Goal: Transaction & Acquisition: Book appointment/travel/reservation

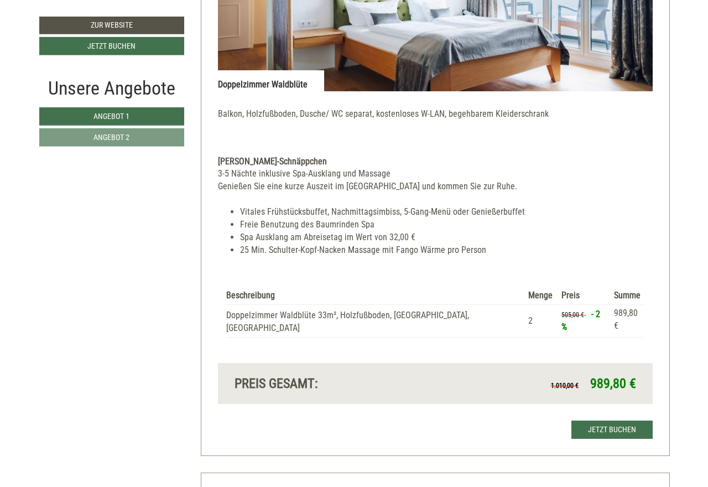
scroll to position [903, 0]
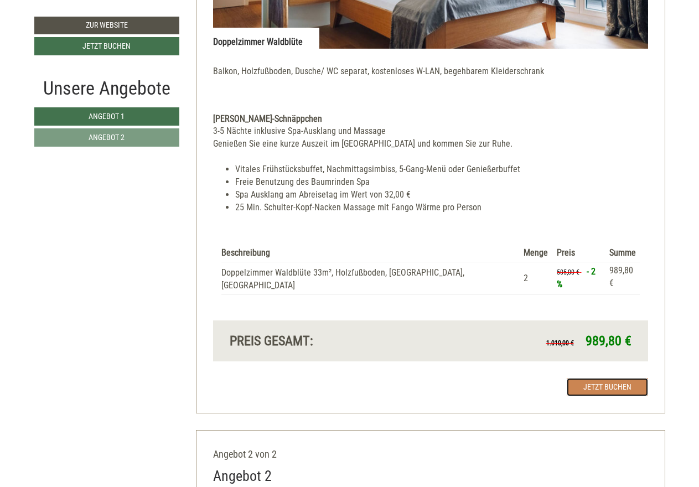
click at [596, 378] on link "Jetzt buchen" at bounding box center [607, 387] width 81 height 18
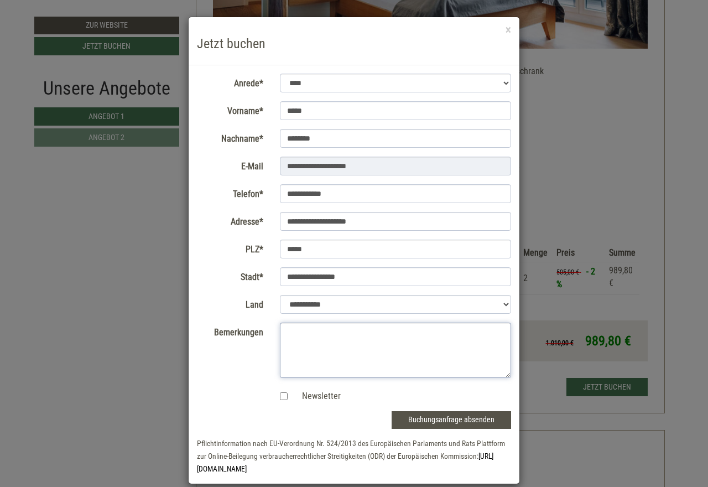
click at [288, 344] on textarea "Bemerkungen" at bounding box center [396, 350] width 232 height 55
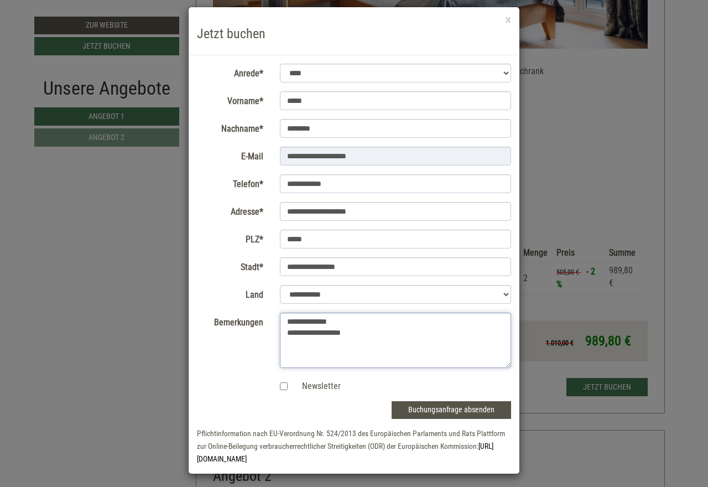
scroll to position [14, 0]
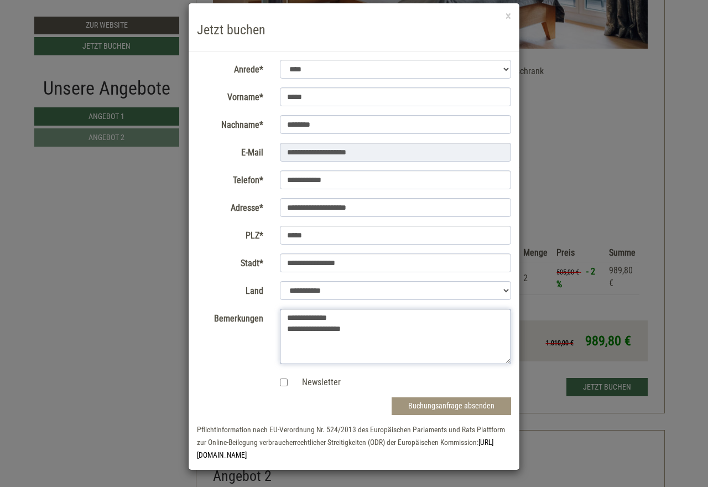
type textarea "**********"
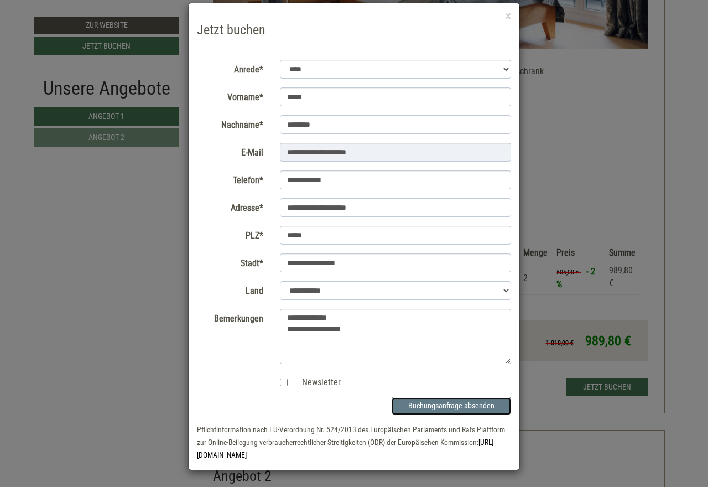
click at [439, 406] on button "Buchungsanfrage absenden" at bounding box center [452, 406] width 120 height 18
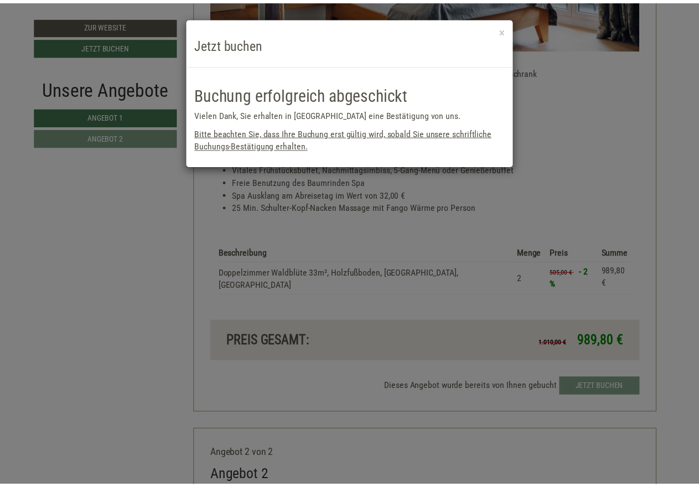
scroll to position [0, 0]
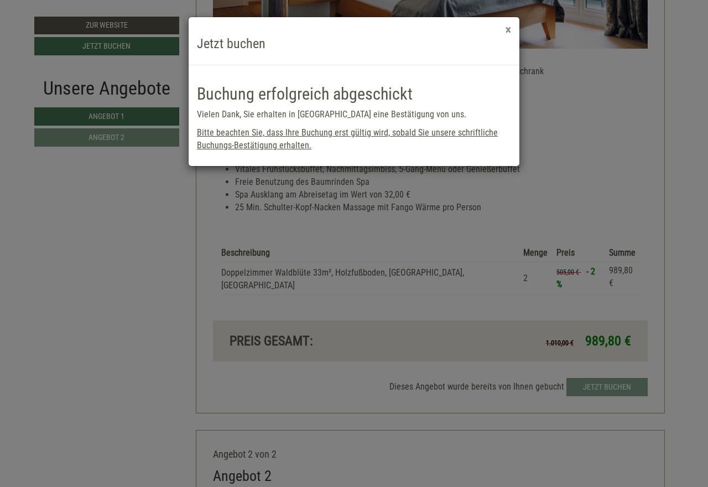
click at [508, 33] on button "×" at bounding box center [509, 30] width 6 height 12
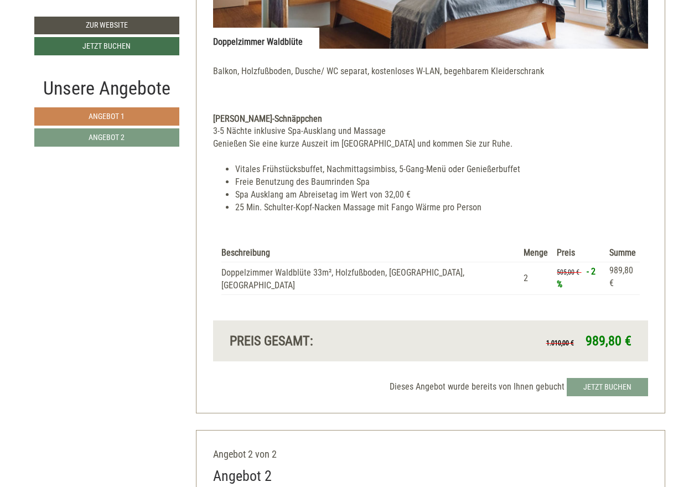
click at [121, 115] on span "Angebot 1" at bounding box center [107, 116] width 36 height 9
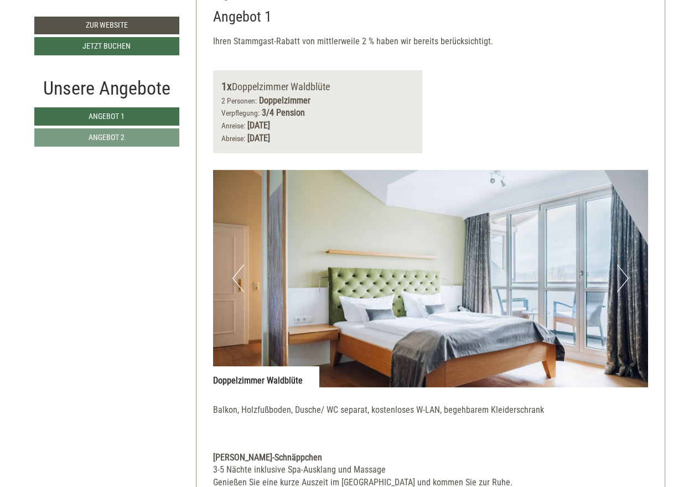
scroll to position [621, 0]
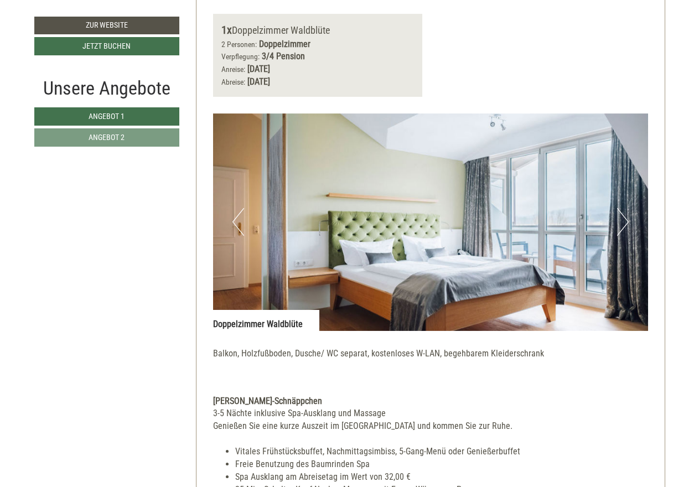
click at [625, 220] on button "Next" at bounding box center [623, 222] width 12 height 28
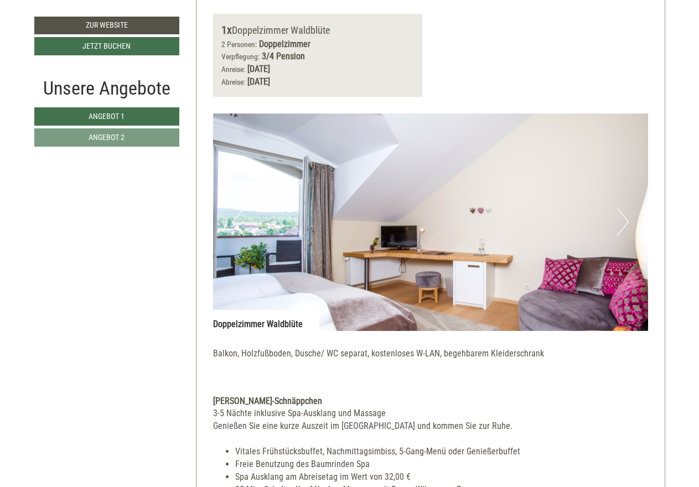
click at [625, 220] on button "Next" at bounding box center [623, 222] width 12 height 28
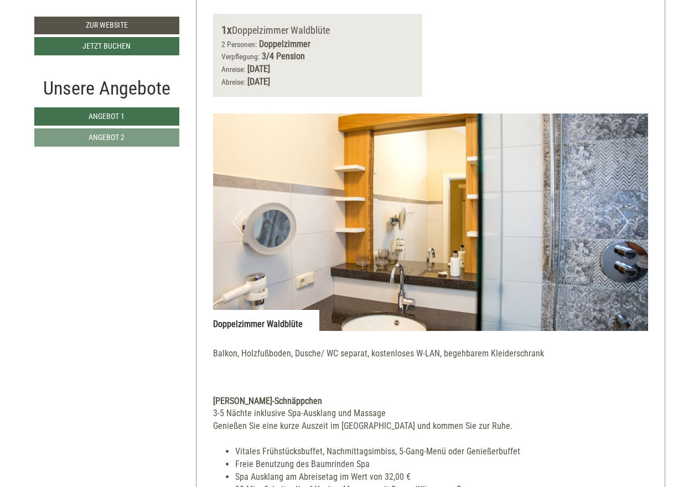
click at [625, 220] on button "Next" at bounding box center [623, 222] width 12 height 28
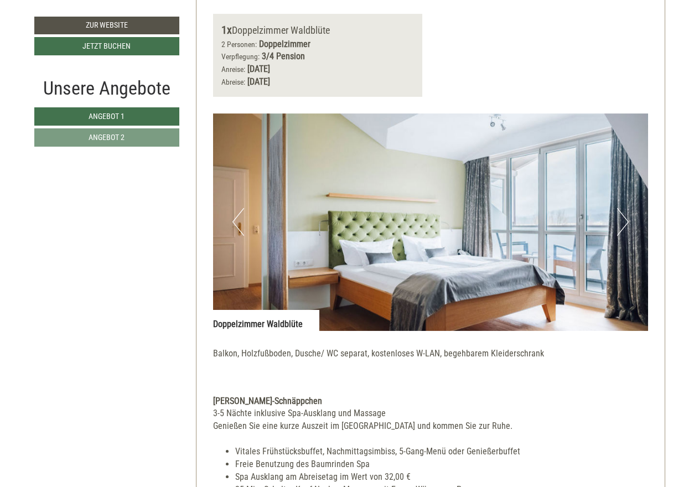
click at [627, 219] on button "Next" at bounding box center [623, 222] width 12 height 28
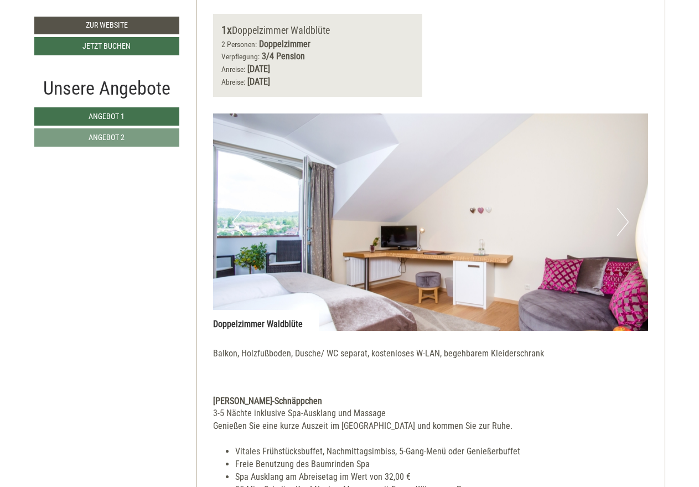
click at [626, 218] on button "Next" at bounding box center [623, 222] width 12 height 28
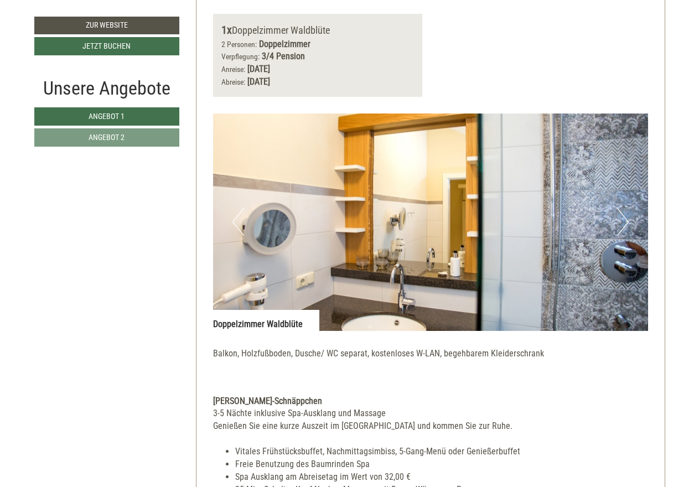
click at [626, 218] on button "Next" at bounding box center [623, 222] width 12 height 28
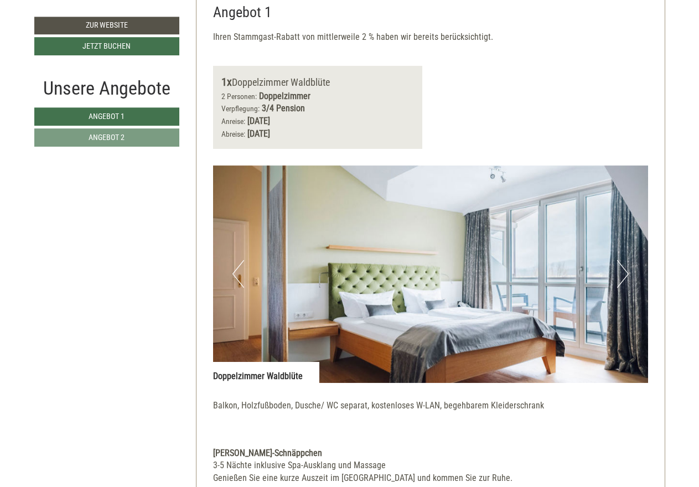
scroll to position [452, 0]
